Goal: Information Seeking & Learning: Compare options

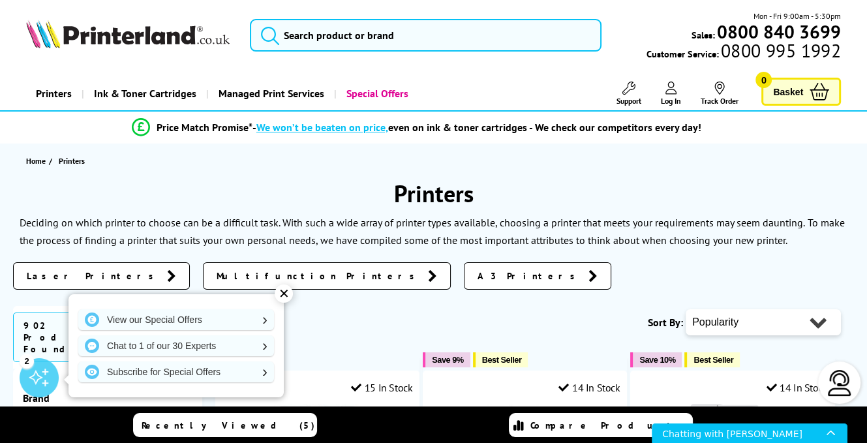
click at [287, 291] on div "✕" at bounding box center [284, 293] width 18 height 18
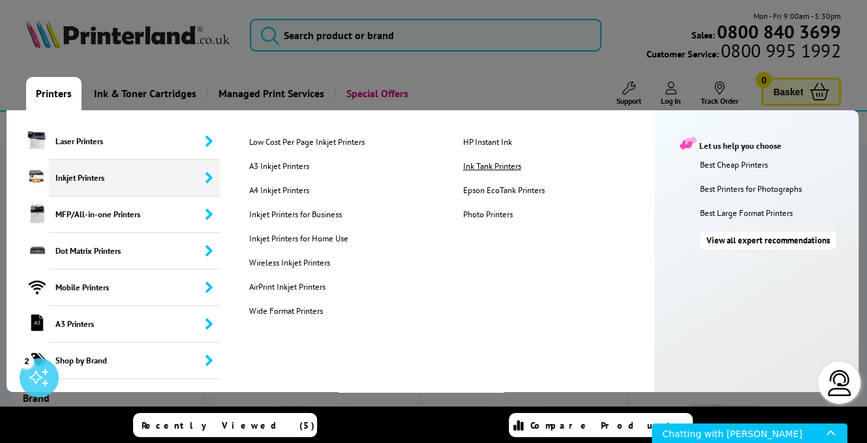
click at [484, 167] on link "Ink Tank Printers" at bounding box center [560, 165] width 214 height 11
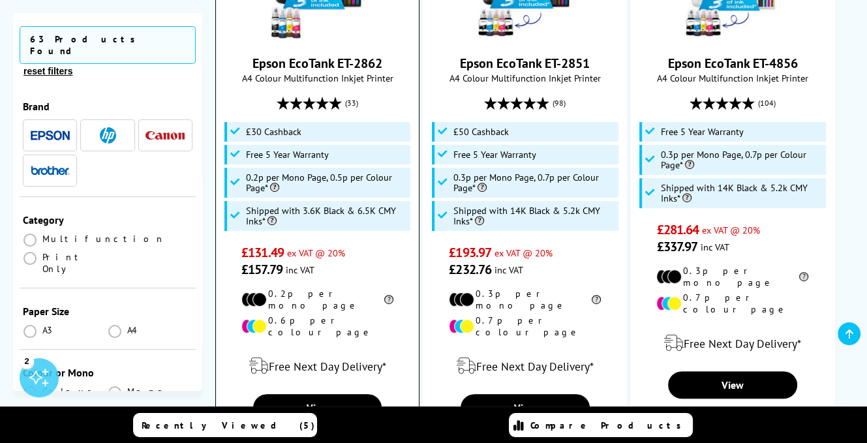
scroll to position [391, 0]
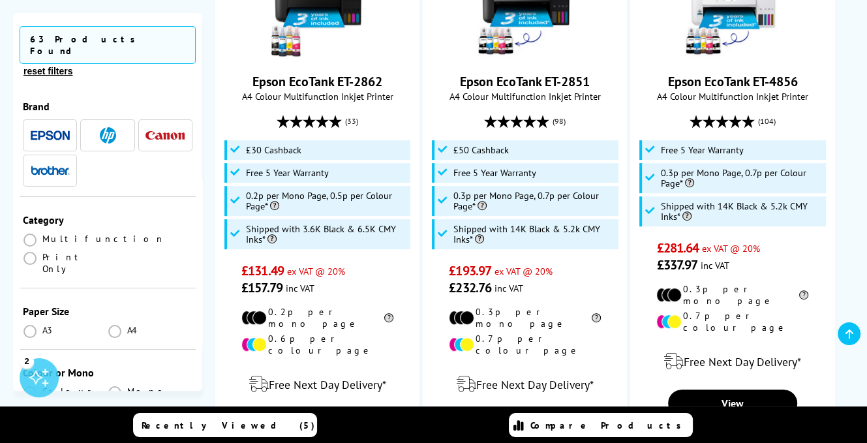
click at [61, 130] on img "button" at bounding box center [50, 135] width 39 height 10
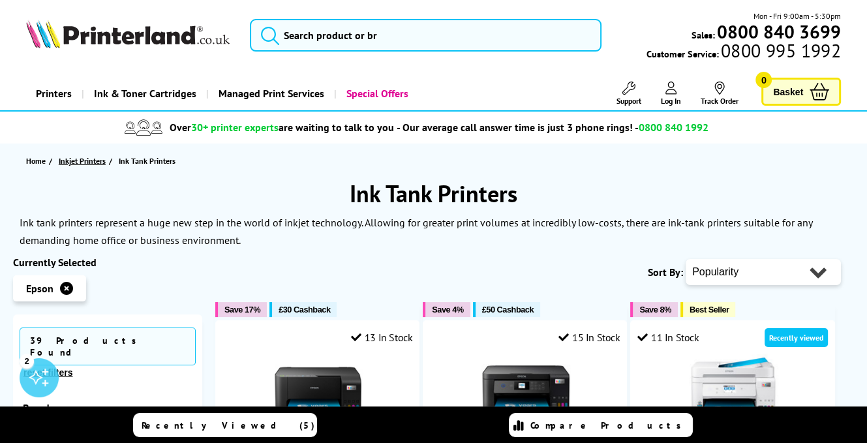
click at [90, 164] on span "Inkjet Printers" at bounding box center [82, 161] width 47 height 14
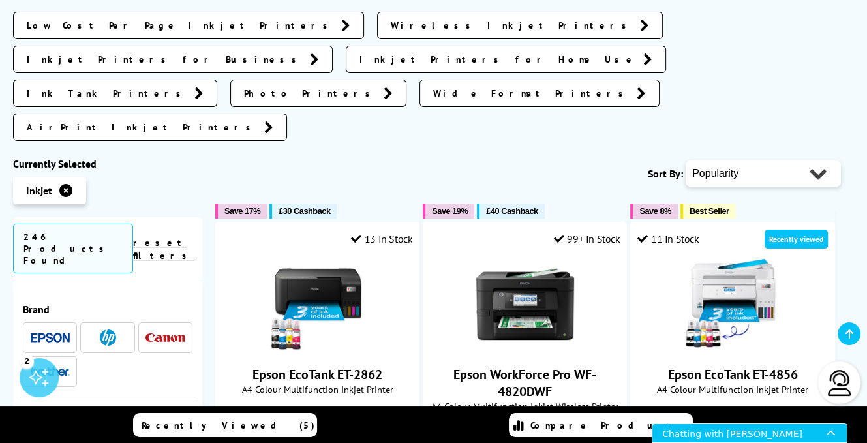
scroll to position [326, 0]
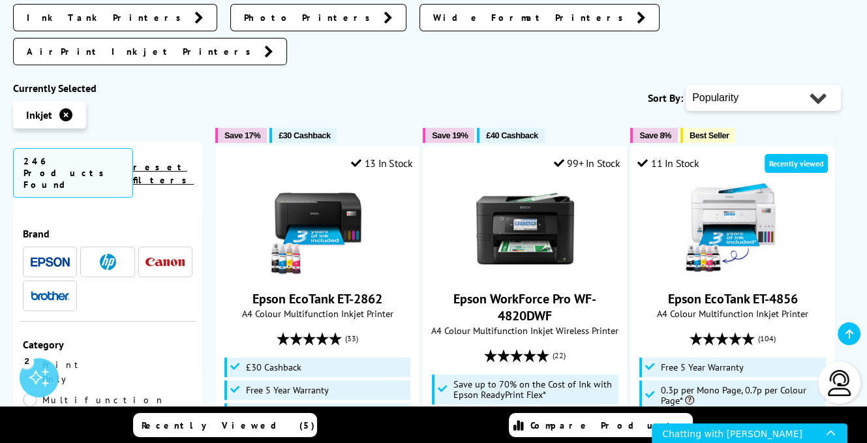
click at [59, 257] on img at bounding box center [50, 262] width 39 height 10
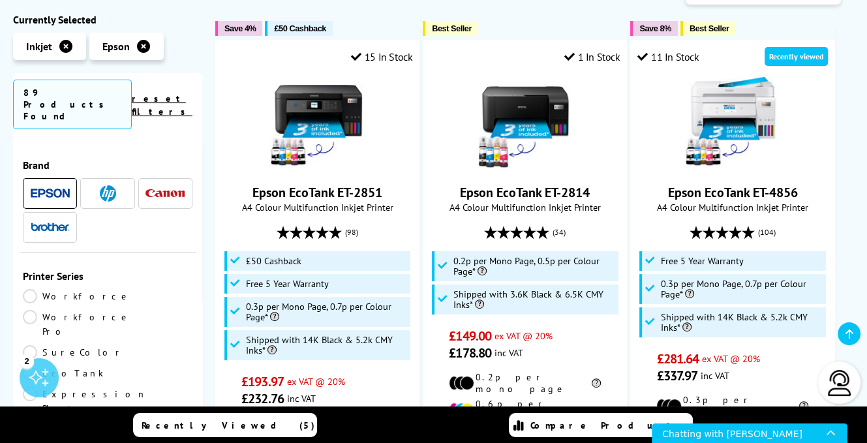
click at [155, 189] on img at bounding box center [164, 193] width 39 height 8
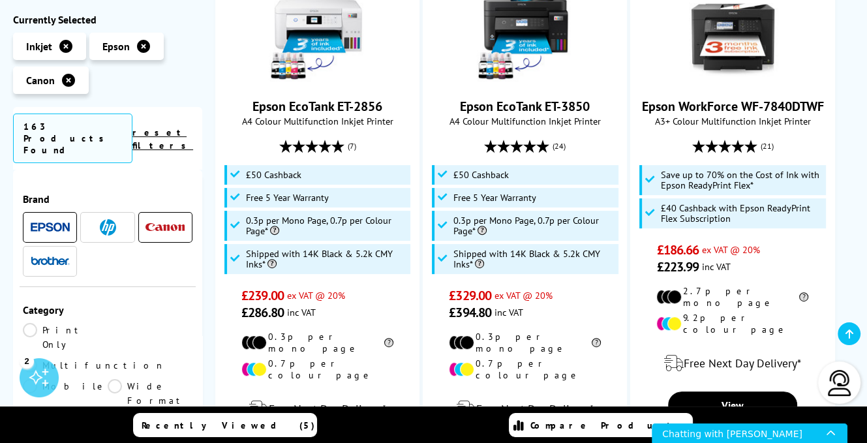
click at [103, 219] on img at bounding box center [108, 227] width 16 height 16
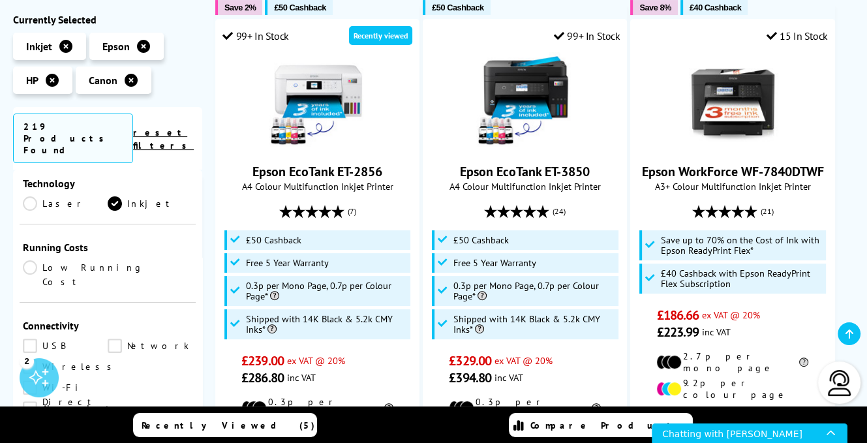
scroll to position [391, 0]
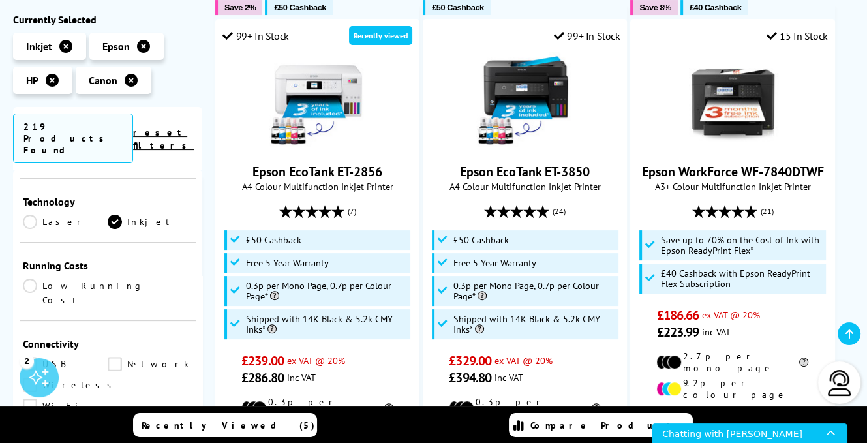
click at [31, 278] on link "Low Running Cost" at bounding box center [108, 292] width 170 height 29
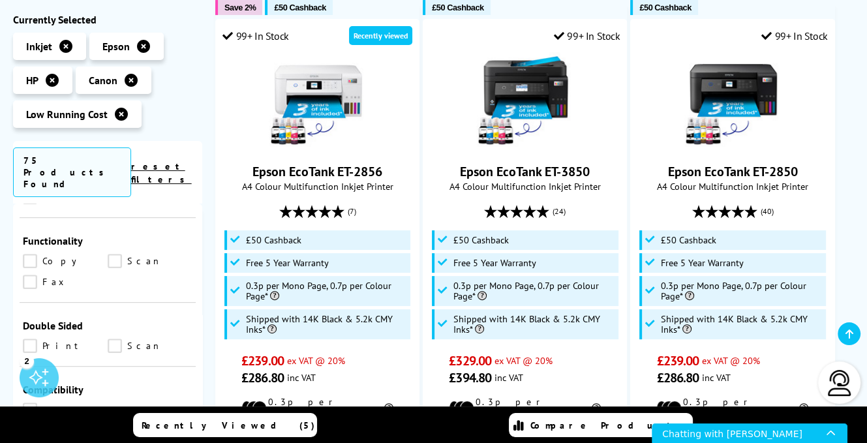
scroll to position [652, 0]
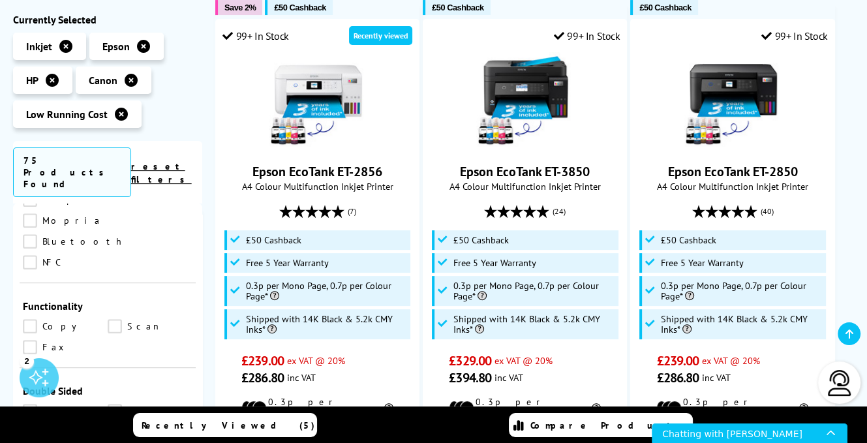
click at [32, 404] on link "Print" at bounding box center [65, 411] width 85 height 14
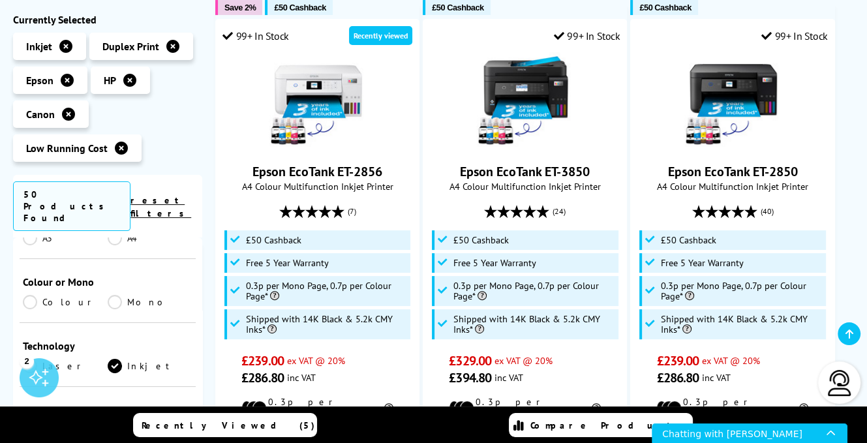
scroll to position [226, 0]
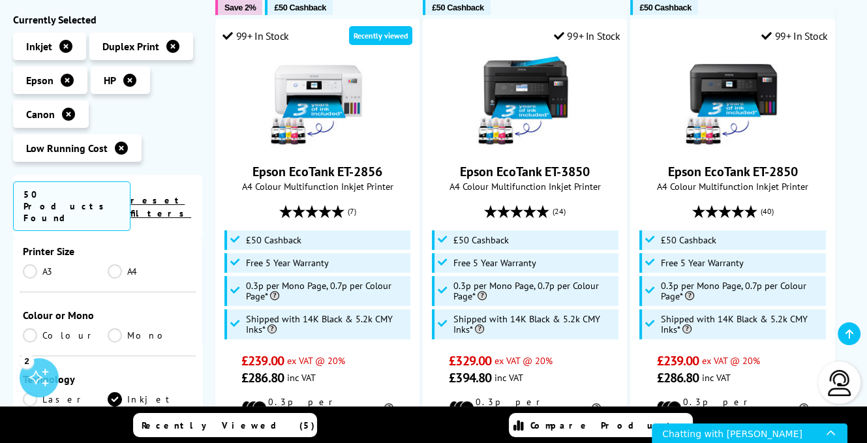
click at [114, 328] on link "Mono" at bounding box center [150, 335] width 85 height 14
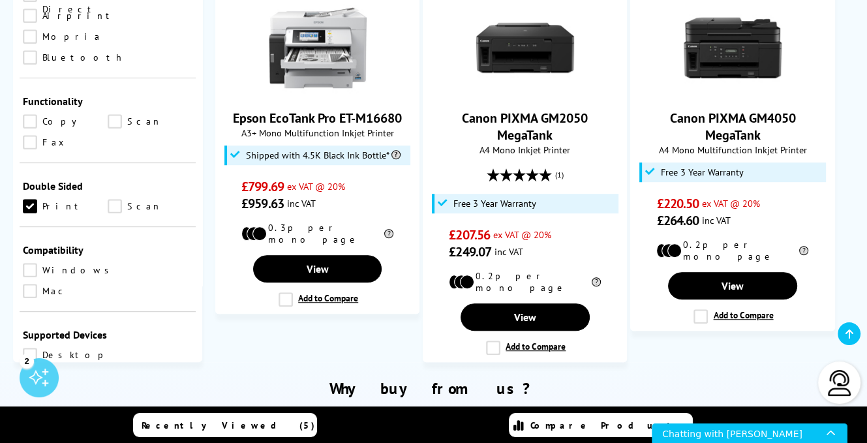
scroll to position [782, 0]
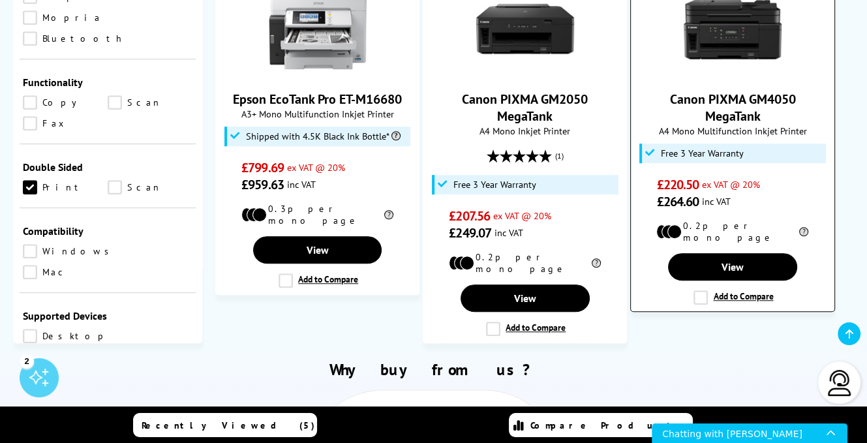
click at [700, 290] on label "Add to Compare" at bounding box center [733, 297] width 80 height 14
click at [0, 0] on input "Add to Compare" at bounding box center [0, 0] width 0 height 0
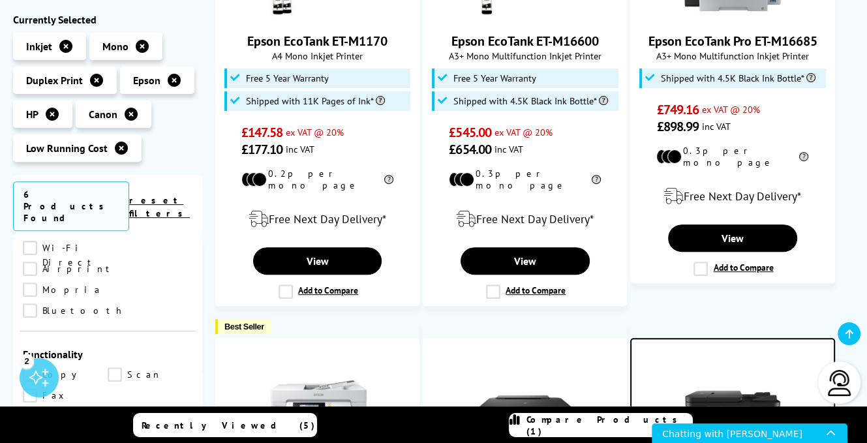
scroll to position [326, 0]
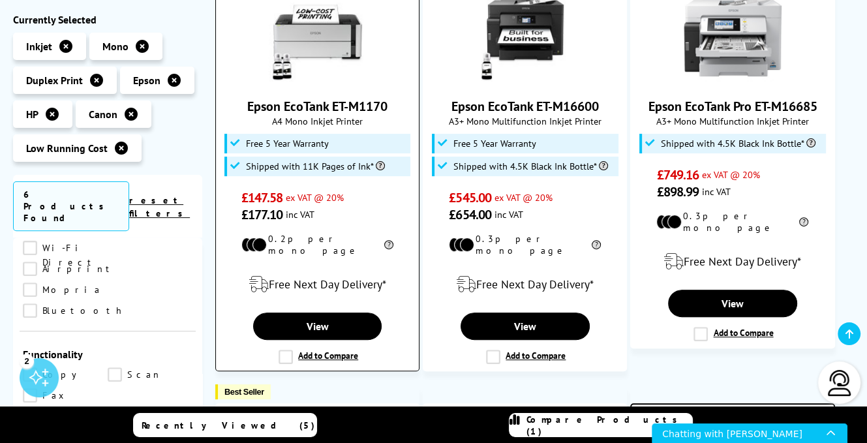
click at [282, 349] on label "Add to Compare" at bounding box center [318, 356] width 80 height 14
click at [0, 0] on input "Add to Compare" at bounding box center [0, 0] width 0 height 0
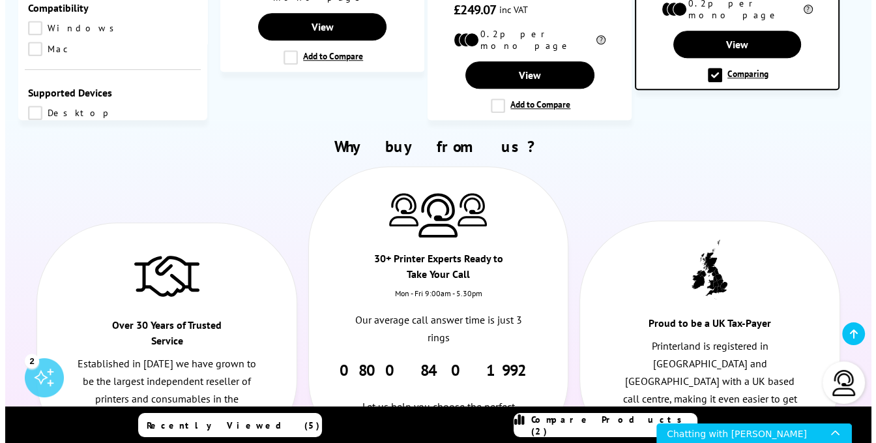
scroll to position [1043, 0]
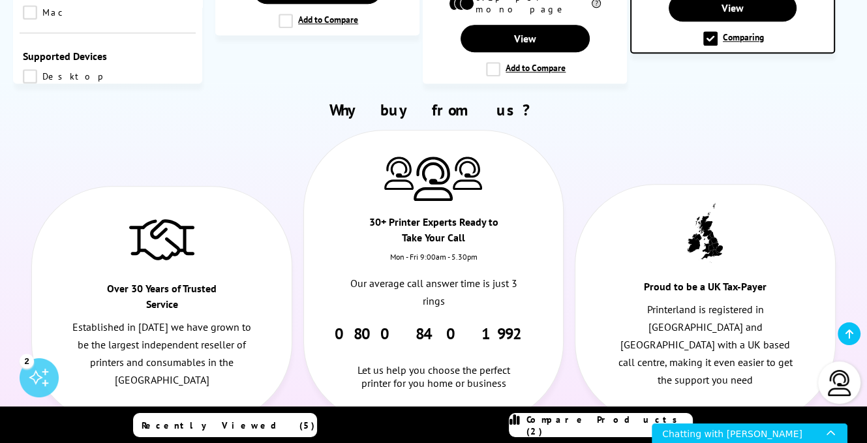
click at [589, 424] on span "Compare Products (2)" at bounding box center [609, 424] width 166 height 23
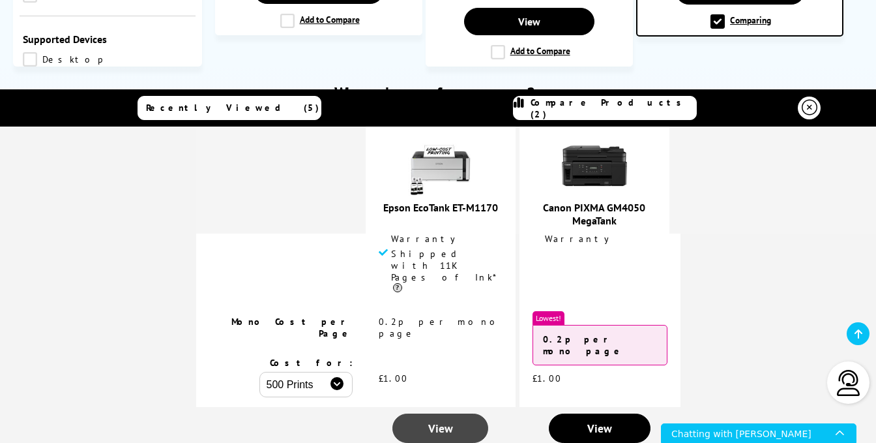
scroll to position [196, 0]
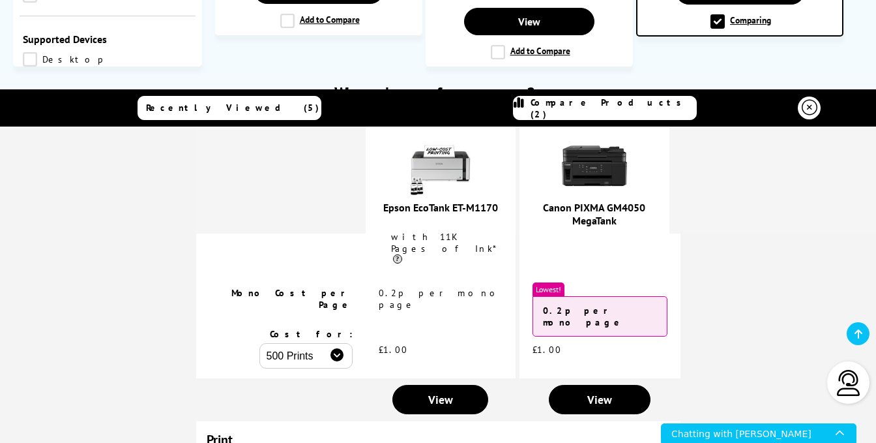
click at [334, 343] on select "500 Prints 1000 Prints 2000 Prints" at bounding box center [306, 355] width 93 height 25
click at [260, 343] on select "500 Prints 1000 Prints 2000 Prints" at bounding box center [306, 355] width 93 height 25
click at [335, 343] on select "500 Prints 1000 Prints 2000 Prints" at bounding box center [306, 355] width 93 height 25
click at [260, 343] on select "500 Prints 1000 Prints 2000 Prints" at bounding box center [306, 355] width 93 height 25
click at [340, 343] on select "500 Prints 1000 Prints 2000 Prints" at bounding box center [306, 355] width 93 height 25
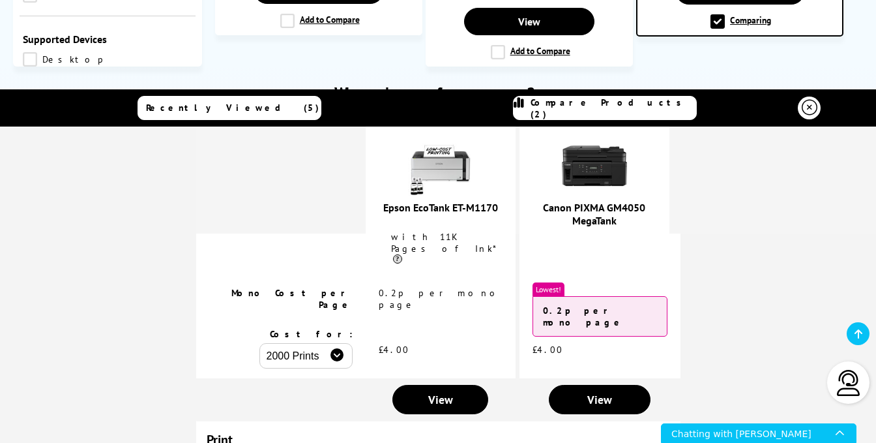
select select "1000"
click at [260, 343] on select "500 Prints 1000 Prints 2000 Prints" at bounding box center [306, 355] width 93 height 25
click at [333, 378] on td at bounding box center [281, 399] width 170 height 42
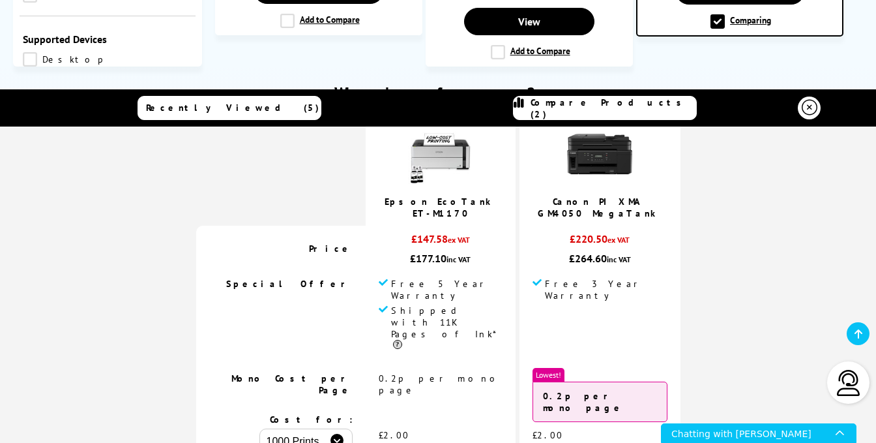
scroll to position [65, 0]
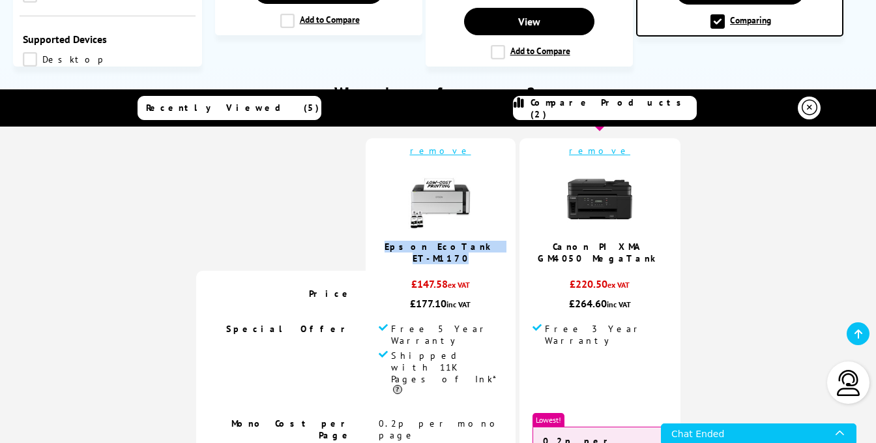
drag, startPoint x: 383, startPoint y: 237, endPoint x: 496, endPoint y: 238, distance: 112.8
click at [496, 238] on td "remove Epson EcoTank ET-M1170" at bounding box center [441, 204] width 150 height 132
copy link "Epson EcoTank ET-M1170"
